Goal: Check status: Check status

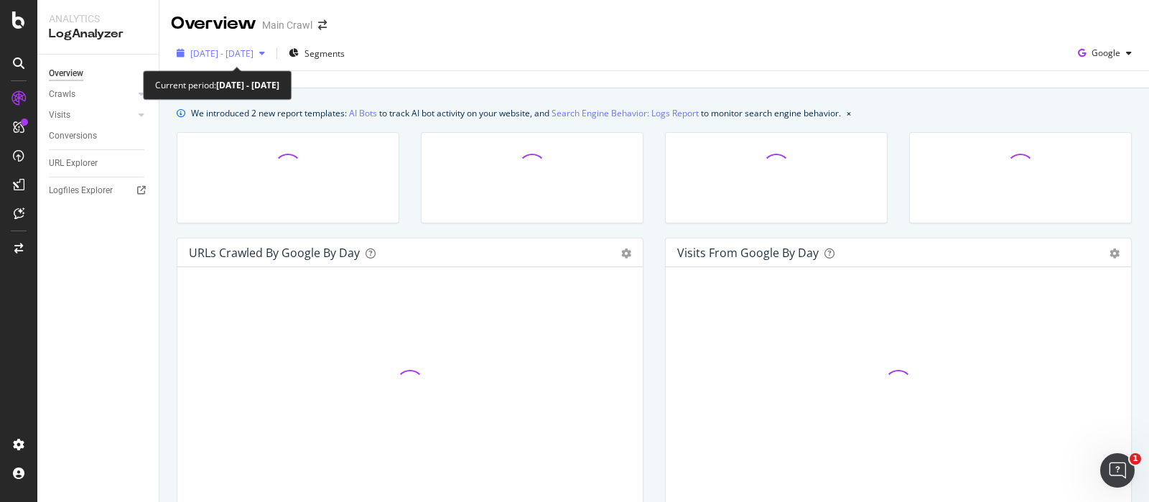
click at [254, 55] on span "[DATE] - [DATE]" at bounding box center [221, 53] width 63 height 12
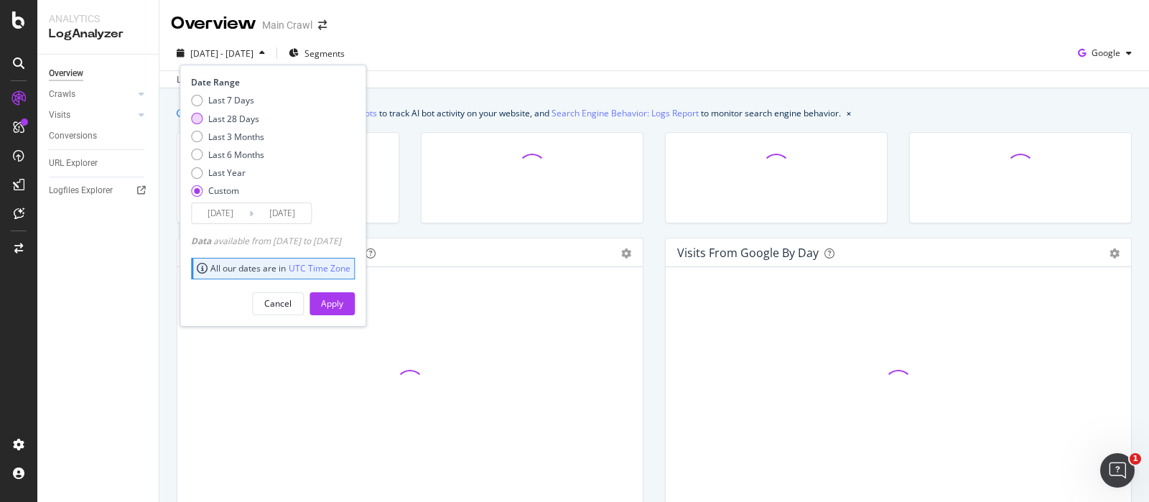
click at [228, 120] on div "Last 28 Days" at bounding box center [233, 119] width 51 height 12
type input "[DATE]"
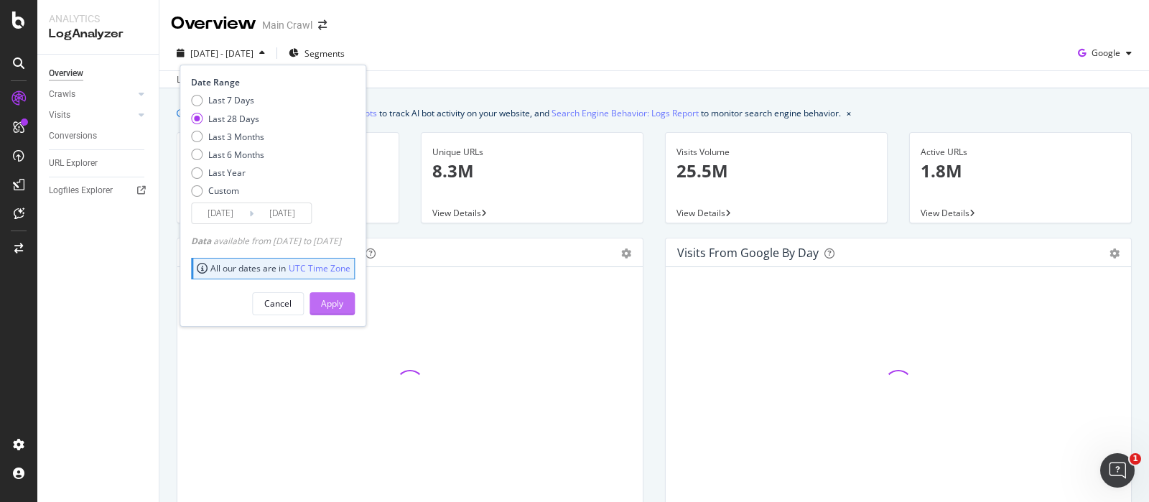
click at [343, 305] on div "Apply" at bounding box center [332, 303] width 22 height 12
